Goal: Find specific page/section: Find specific page/section

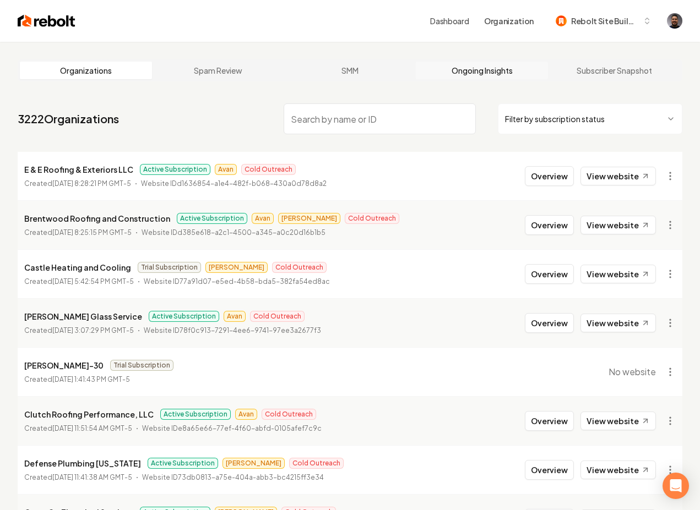
click at [462, 75] on link "Ongoing Insights" at bounding box center [482, 71] width 132 height 18
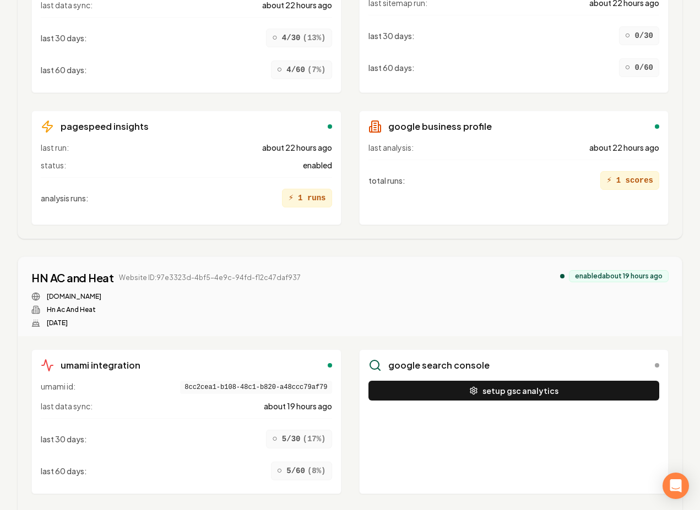
scroll to position [1079, 0]
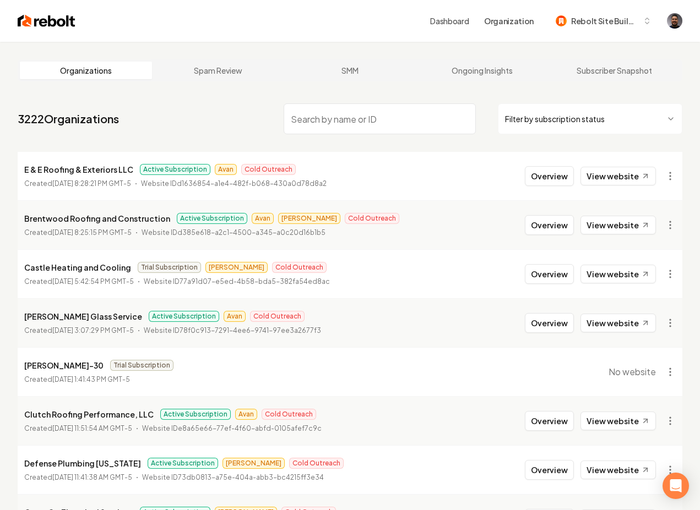
click at [294, 123] on input "search" at bounding box center [379, 118] width 192 height 31
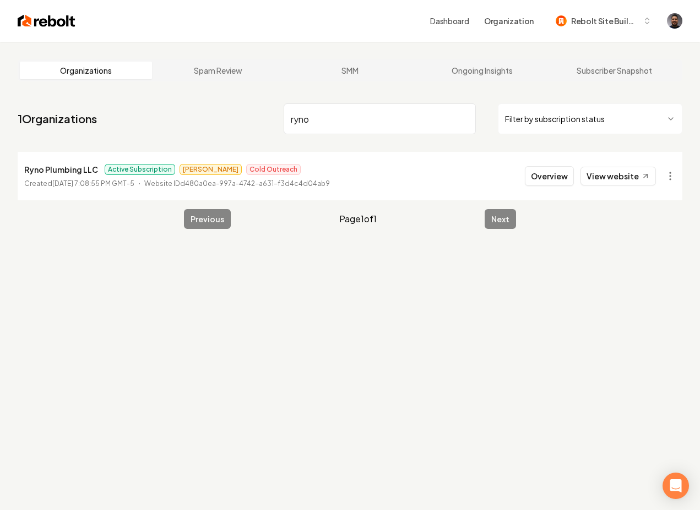
click at [317, 125] on input "ryno" at bounding box center [379, 118] width 192 height 31
type input "ryno"
click at [56, 178] on p "Created September 17, 2025, 7:08:55 PM GMT-5" at bounding box center [79, 183] width 110 height 11
click at [607, 174] on link "View website" at bounding box center [617, 176] width 75 height 19
